Goal: Transaction & Acquisition: Purchase product/service

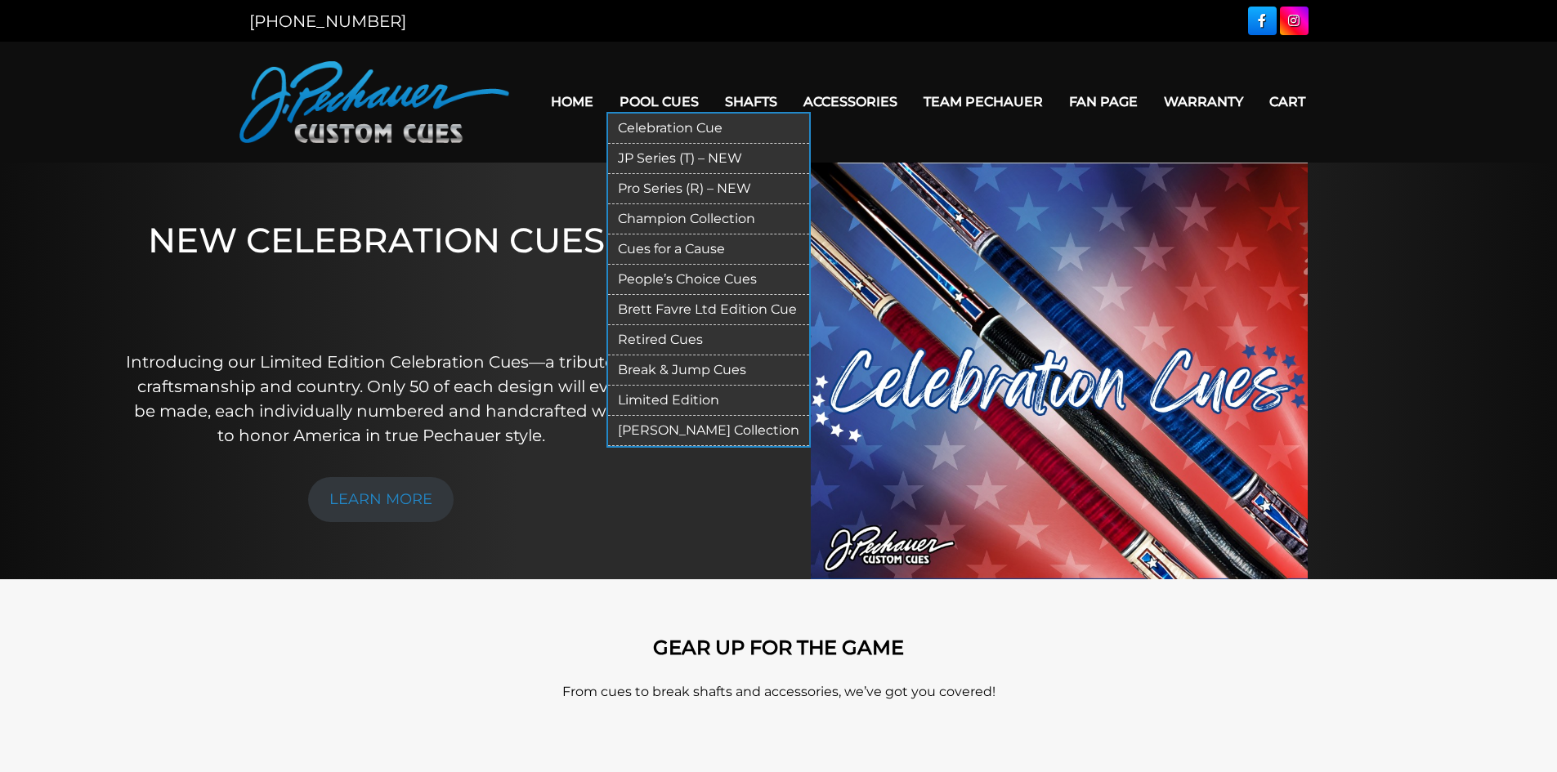
click at [647, 158] on link "JP Series (T) – NEW" at bounding box center [708, 159] width 201 height 30
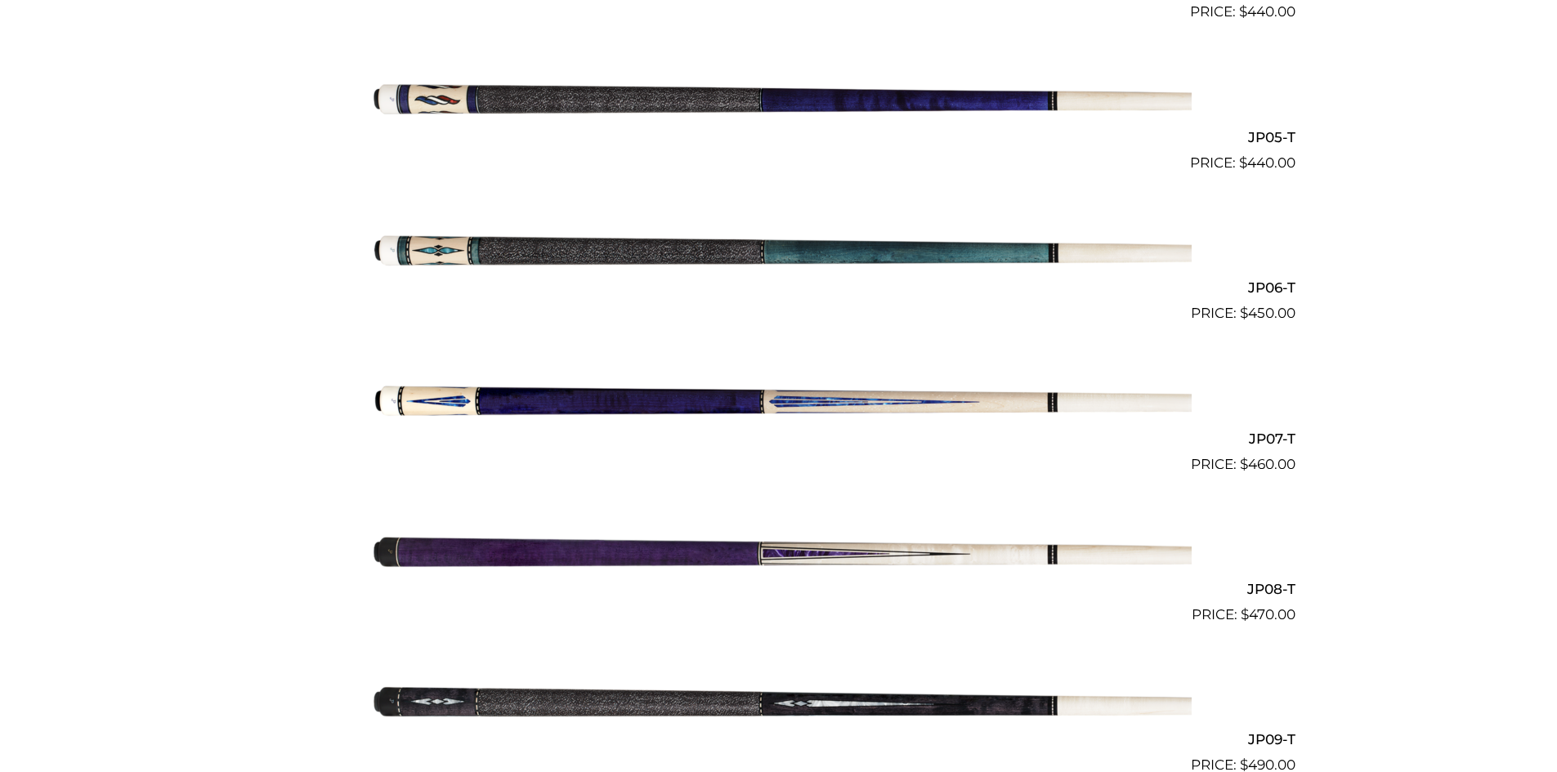
scroll to position [1131, 0]
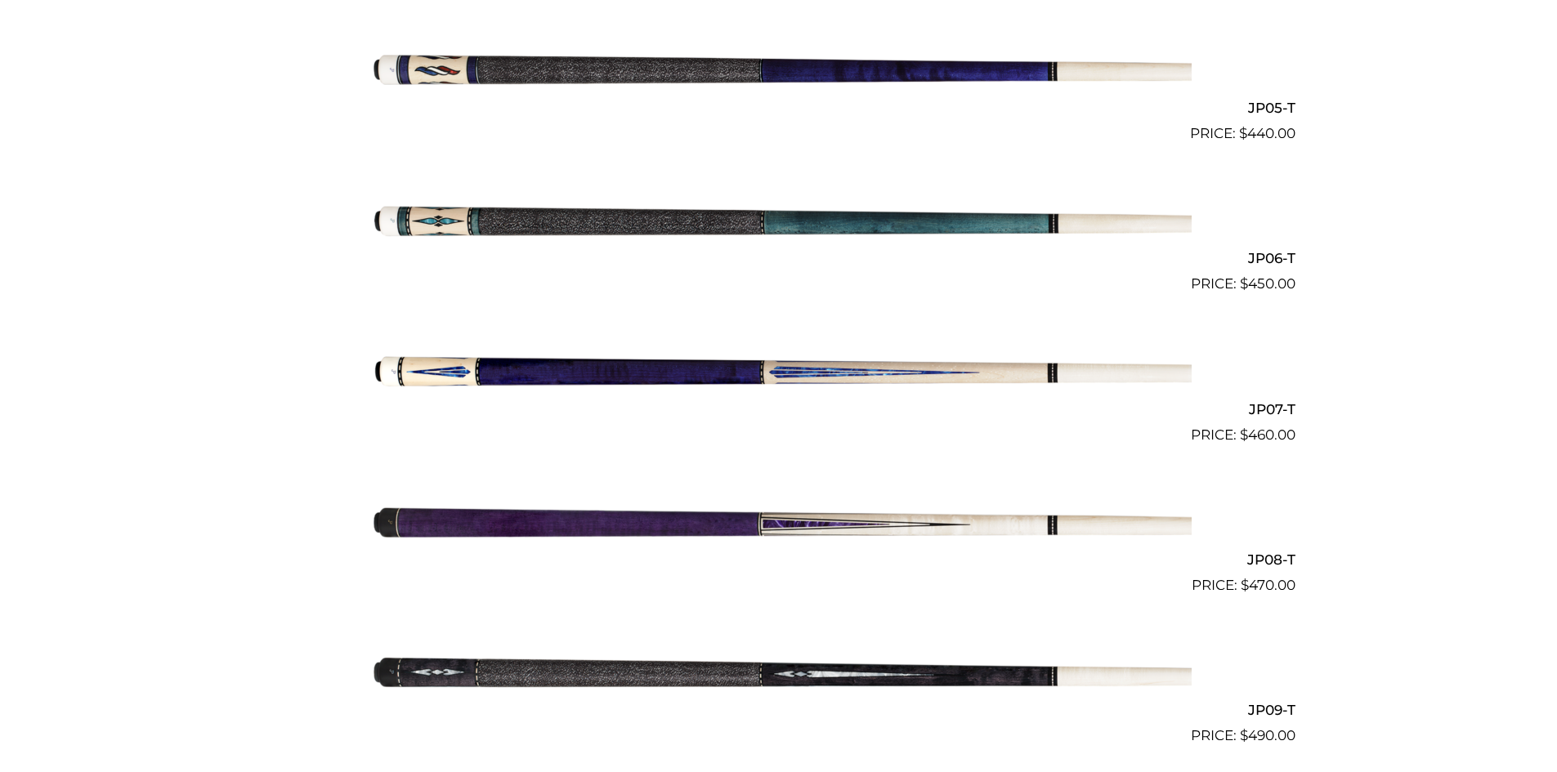
click at [502, 209] on img at bounding box center [779, 219] width 826 height 137
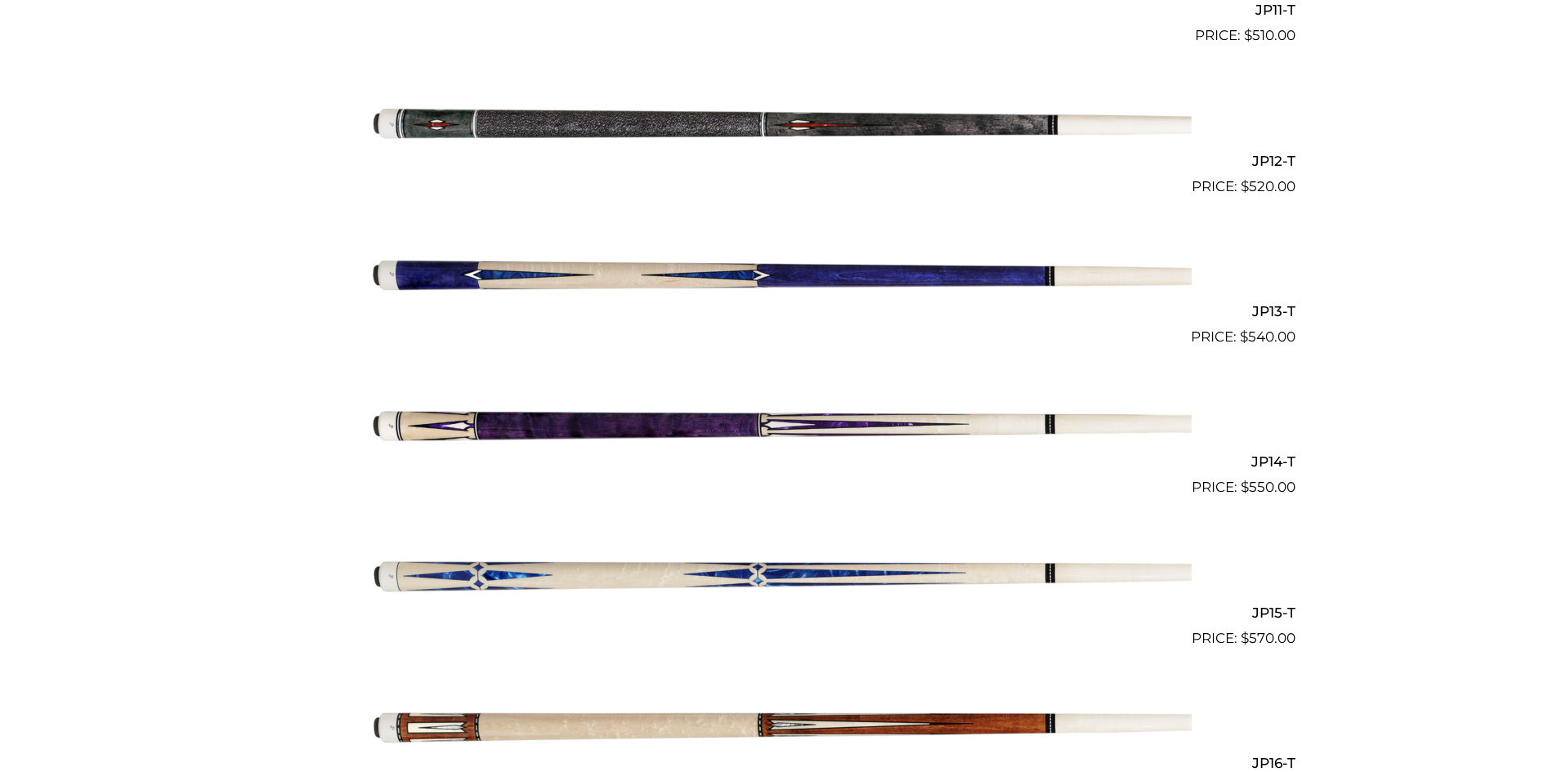
scroll to position [2141, 0]
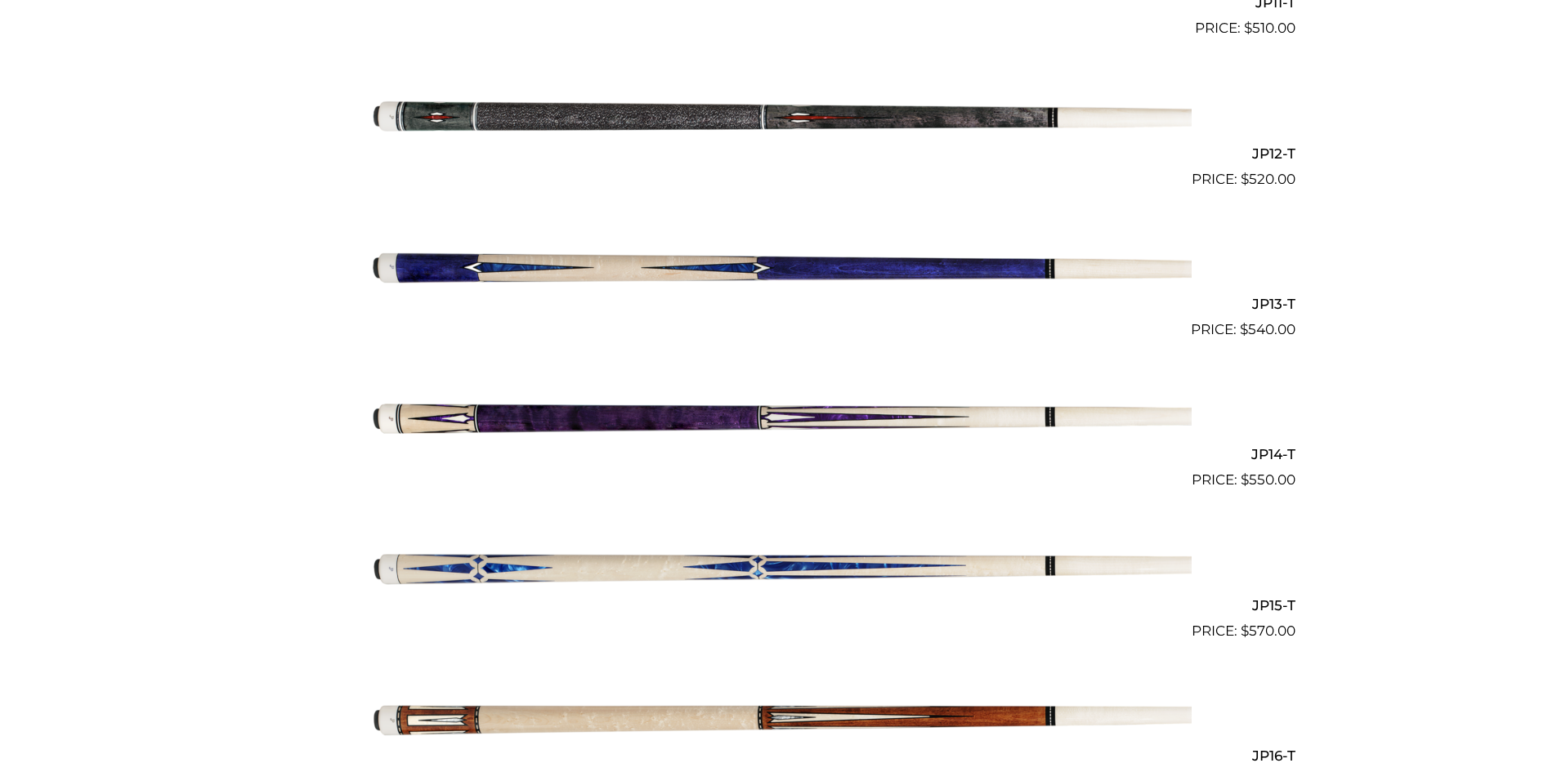
click at [486, 405] on img at bounding box center [779, 415] width 826 height 137
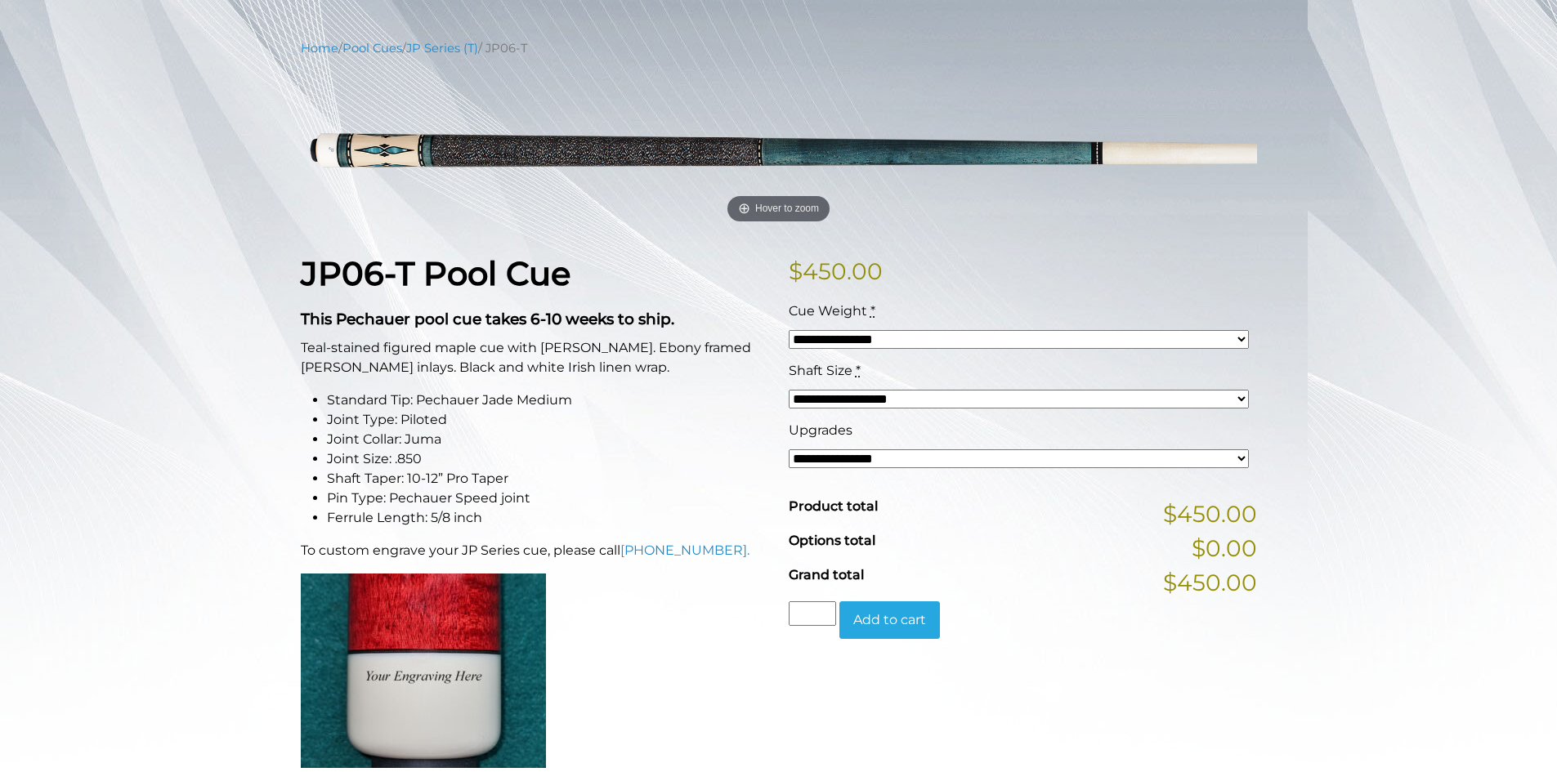
scroll to position [185, 0]
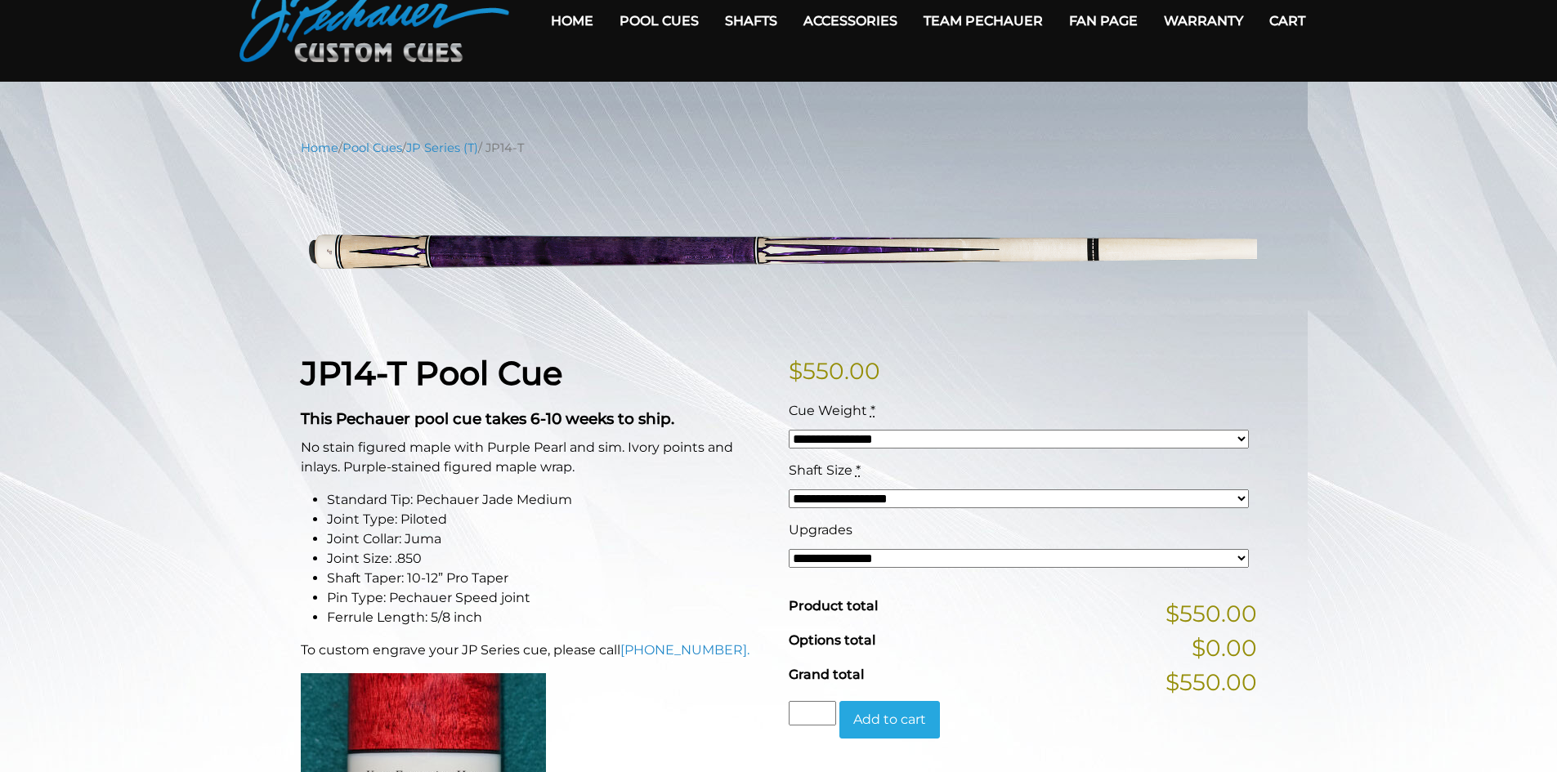
scroll to position [82, 0]
